Goal: Obtain resource: Download file/media

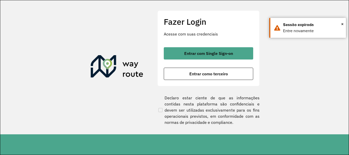
click at [224, 74] on span "Entrar como terceiro" at bounding box center [208, 74] width 39 height 4
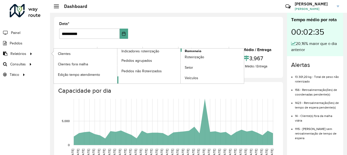
click at [193, 50] on span "Romaneio" at bounding box center [193, 51] width 17 height 5
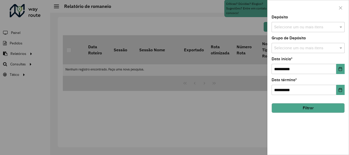
click at [313, 27] on input "text" at bounding box center [305, 27] width 65 height 6
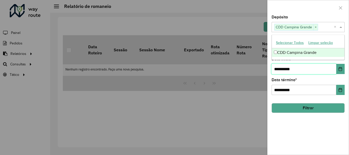
click at [325, 68] on input "**********" at bounding box center [303, 69] width 65 height 10
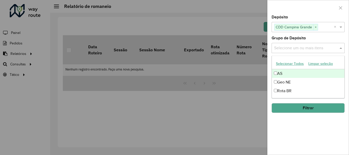
click at [326, 48] on input "text" at bounding box center [305, 48] width 65 height 6
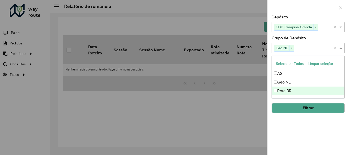
click at [291, 107] on button "Filtrar" at bounding box center [307, 108] width 73 height 10
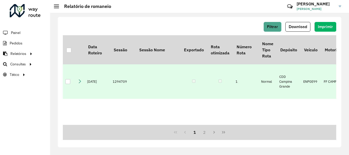
click at [67, 83] on div at bounding box center [67, 81] width 5 height 5
click at [295, 25] on span "Download" at bounding box center [298, 27] width 18 height 4
